Goal: Find contact information: Find contact information

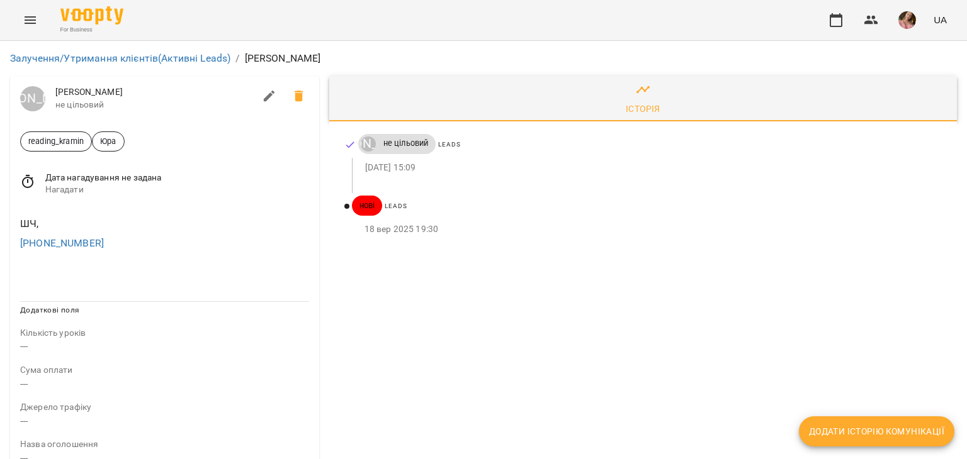
drag, startPoint x: 97, startPoint y: 232, endPoint x: 86, endPoint y: 235, distance: 11.0
click at [86, 235] on div "ШЧ, +34634844310" at bounding box center [165, 234] width 294 height 40
click at [115, 245] on div "+34634844310" at bounding box center [165, 243] width 294 height 20
drag, startPoint x: 125, startPoint y: 248, endPoint x: 0, endPoint y: 257, distance: 125.0
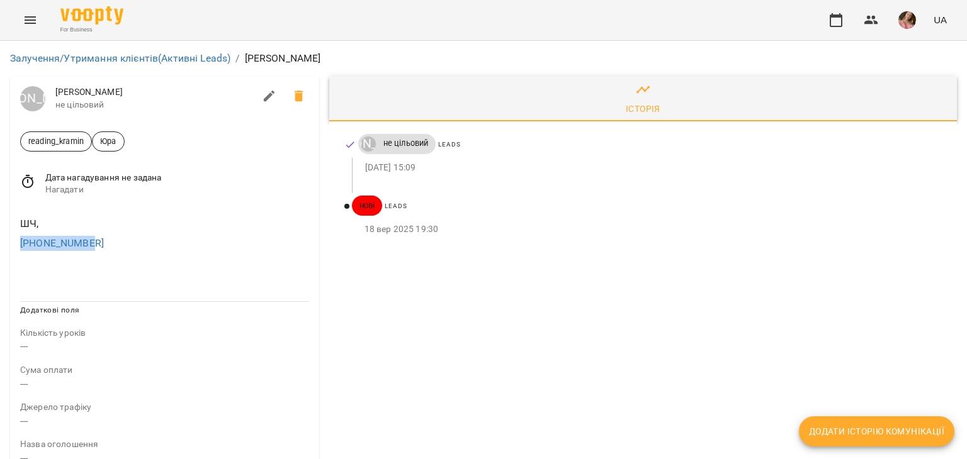
copy link "+34634844310"
